Goal: Navigation & Orientation: Find specific page/section

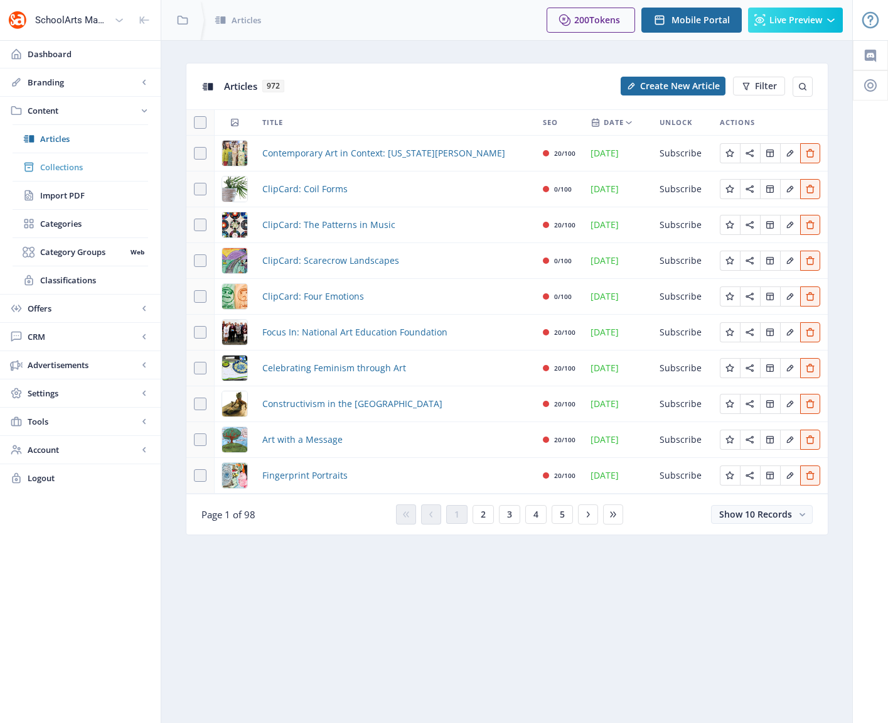
click at [51, 165] on span "Collections" at bounding box center [94, 167] width 108 height 13
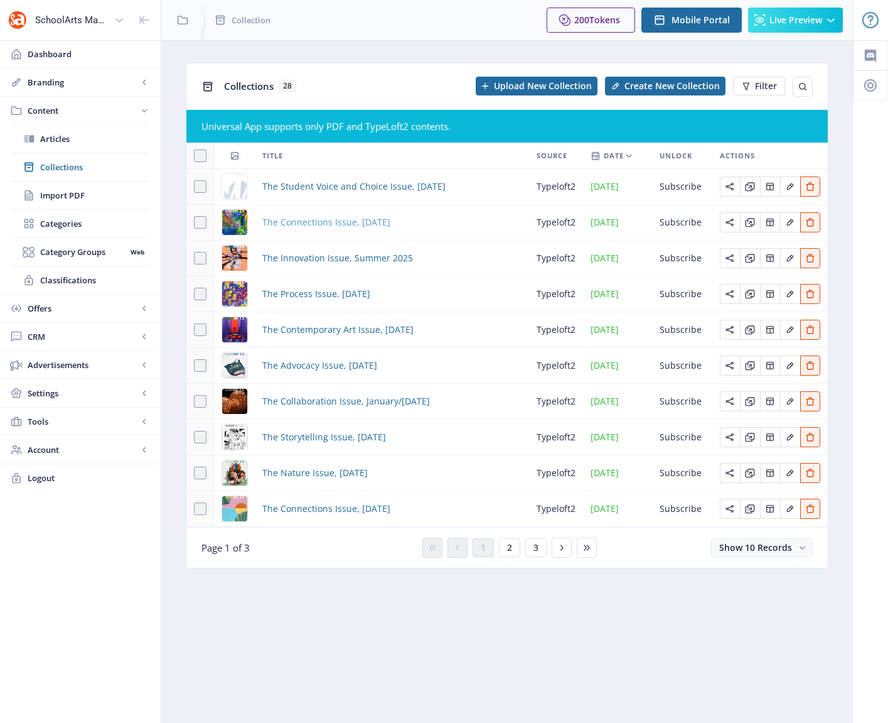
click at [359, 222] on span "The Connections Issue, [DATE]" at bounding box center [326, 222] width 128 height 15
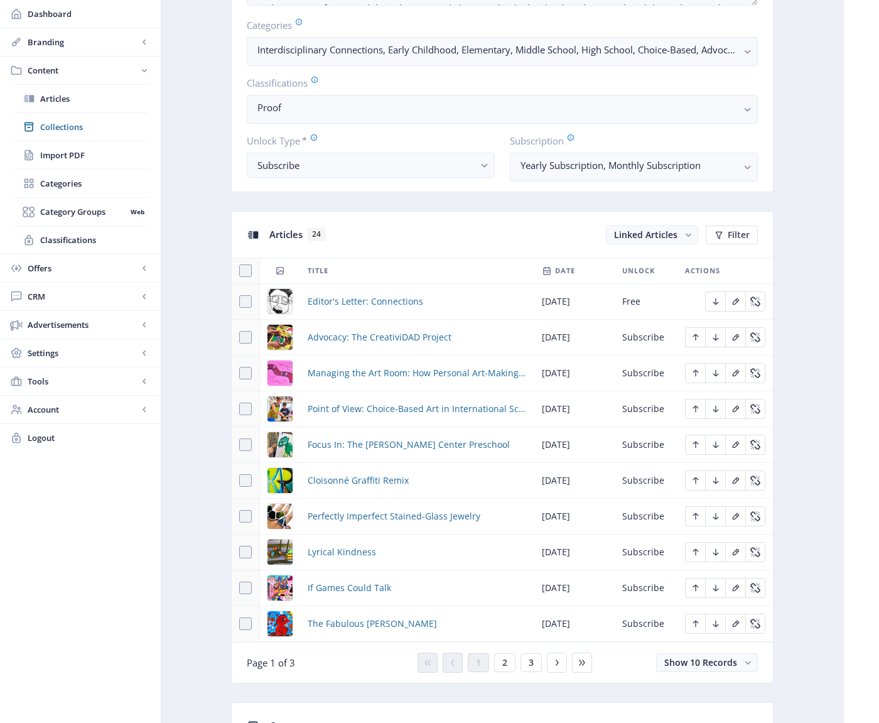
scroll to position [611, 0]
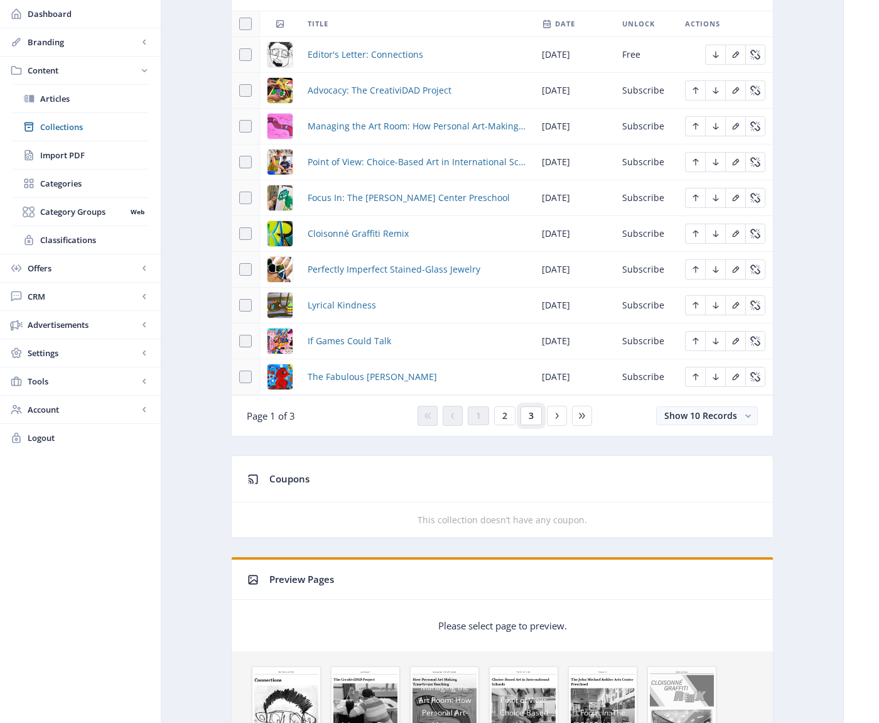
click at [527, 419] on button "3" at bounding box center [530, 415] width 21 height 19
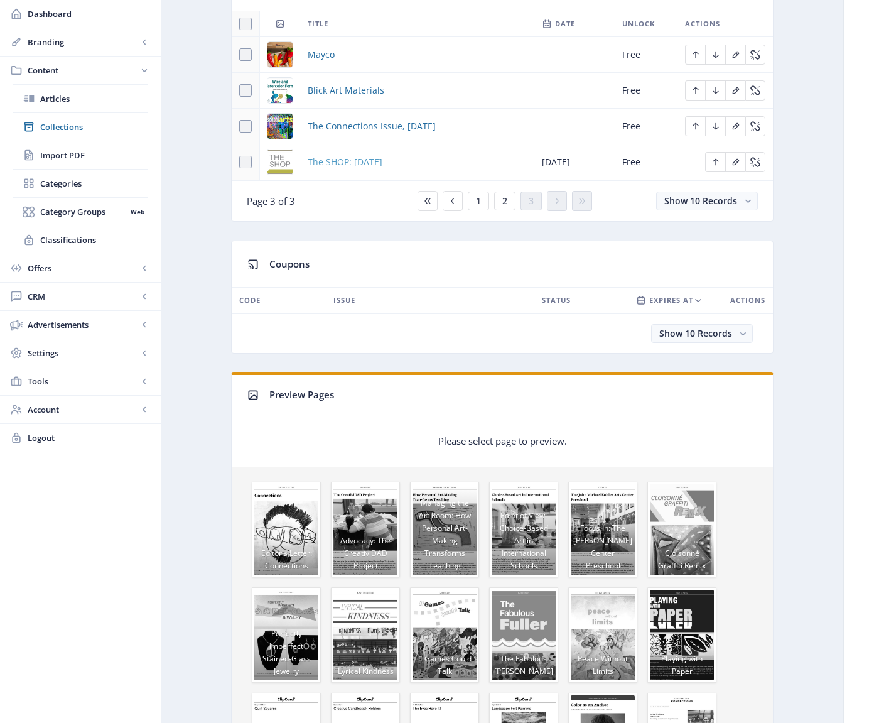
click at [369, 160] on span "The SHOP: [DATE]" at bounding box center [345, 161] width 75 height 15
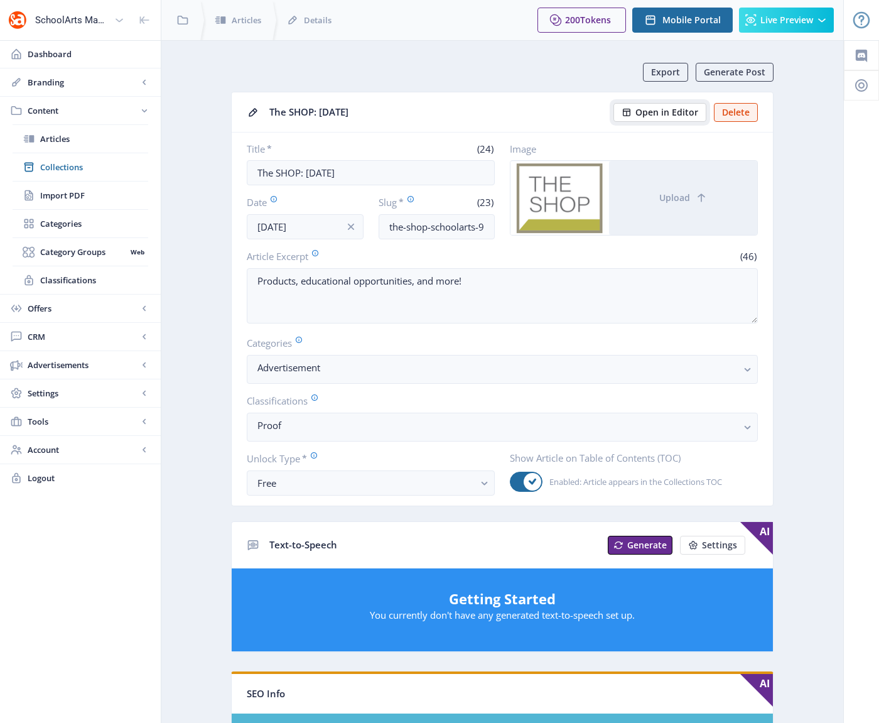
click at [660, 114] on span "Open in Editor" at bounding box center [666, 112] width 63 height 10
